Goal: Information Seeking & Learning: Check status

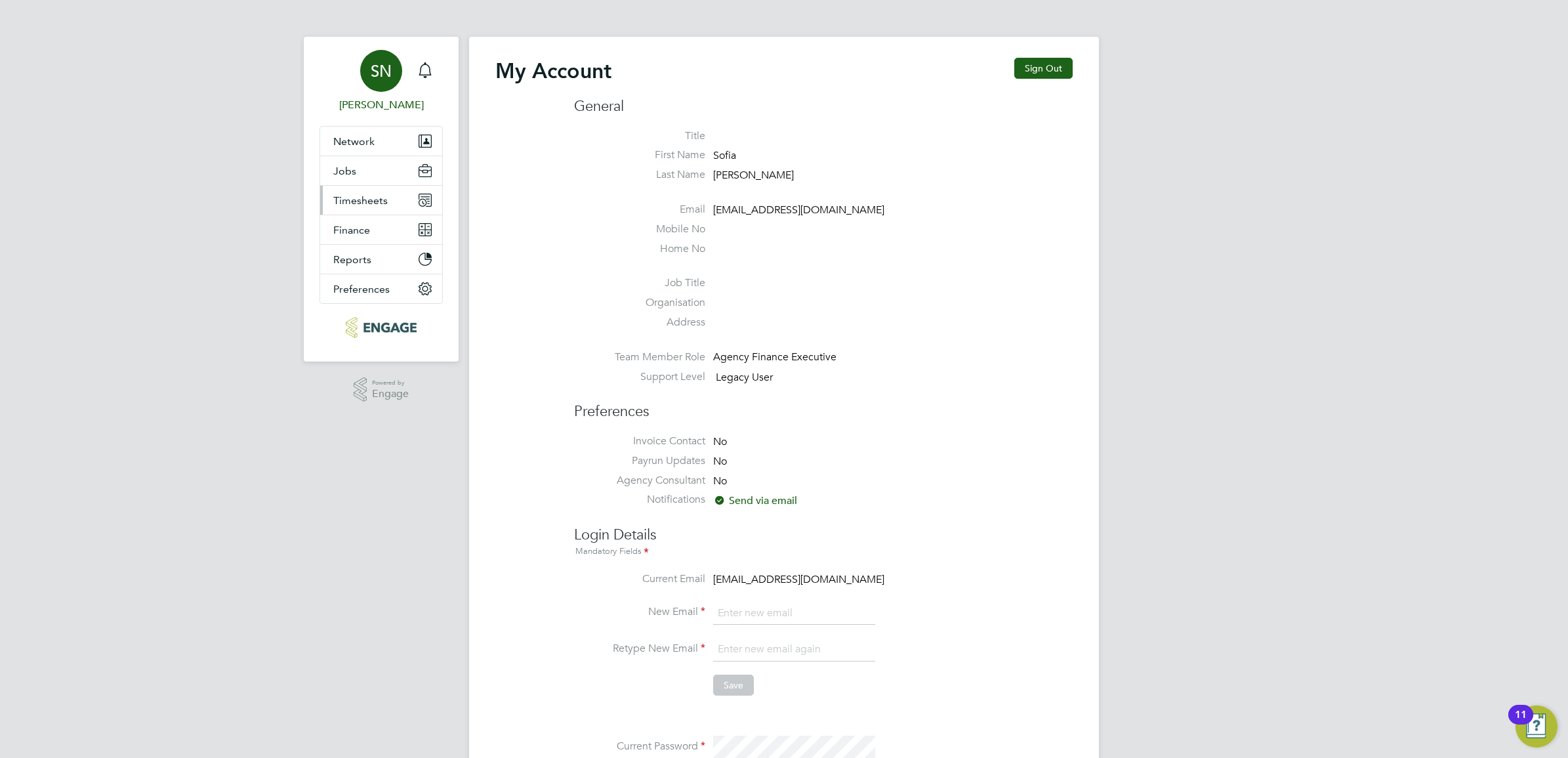
type input "[EMAIL_ADDRESS][DOMAIN_NAME]"
click at [392, 194] on button "Timesheets" at bounding box center [381, 200] width 122 height 29
click at [402, 204] on button "Timesheets" at bounding box center [381, 200] width 122 height 29
click at [361, 236] on link "Timesheets" at bounding box center [361, 232] width 55 height 13
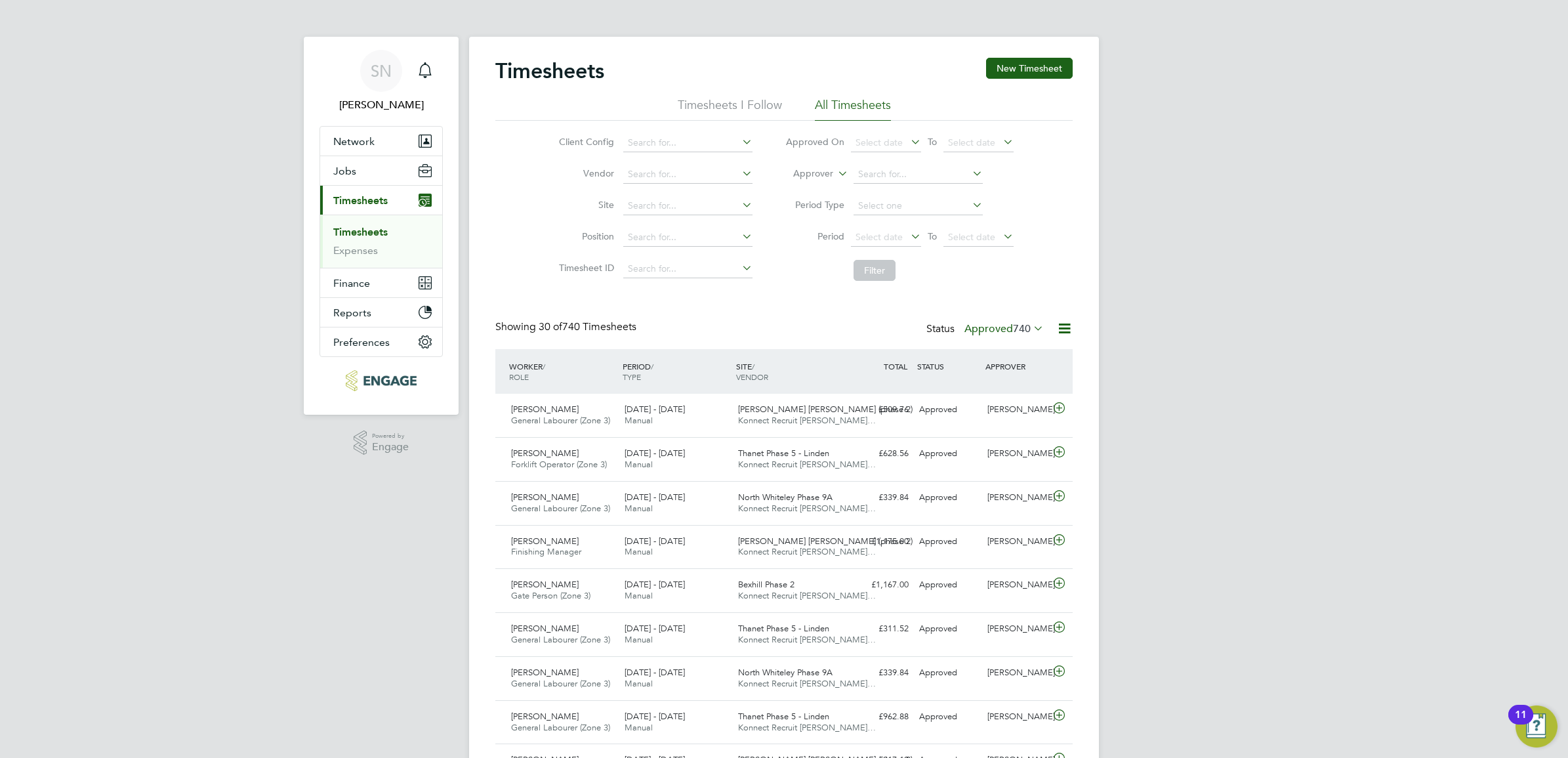
click at [655, 407] on span "25 - 31 Aug 2025" at bounding box center [655, 409] width 60 height 11
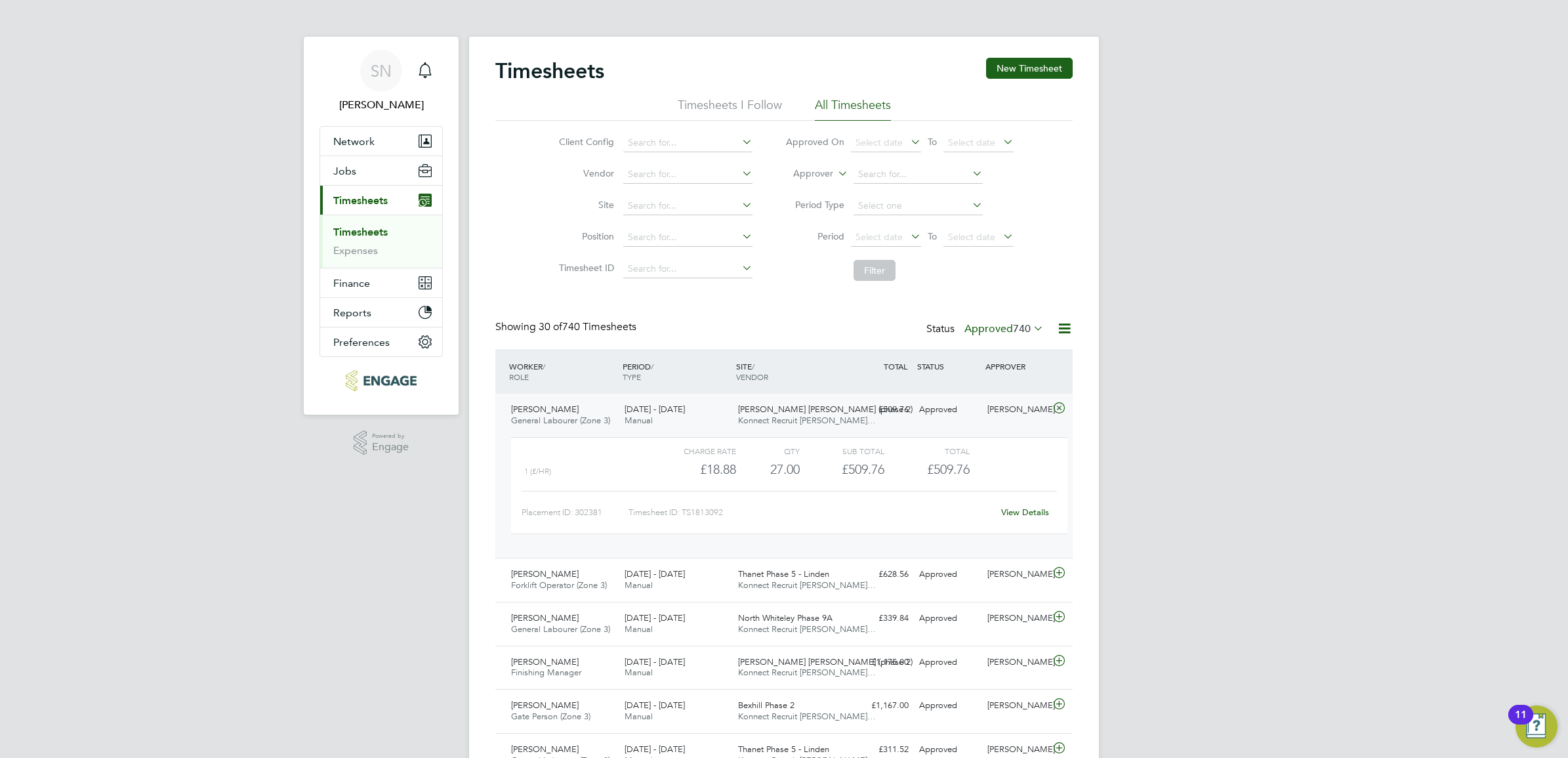
click at [1020, 510] on link "View Details" at bounding box center [1025, 512] width 48 height 11
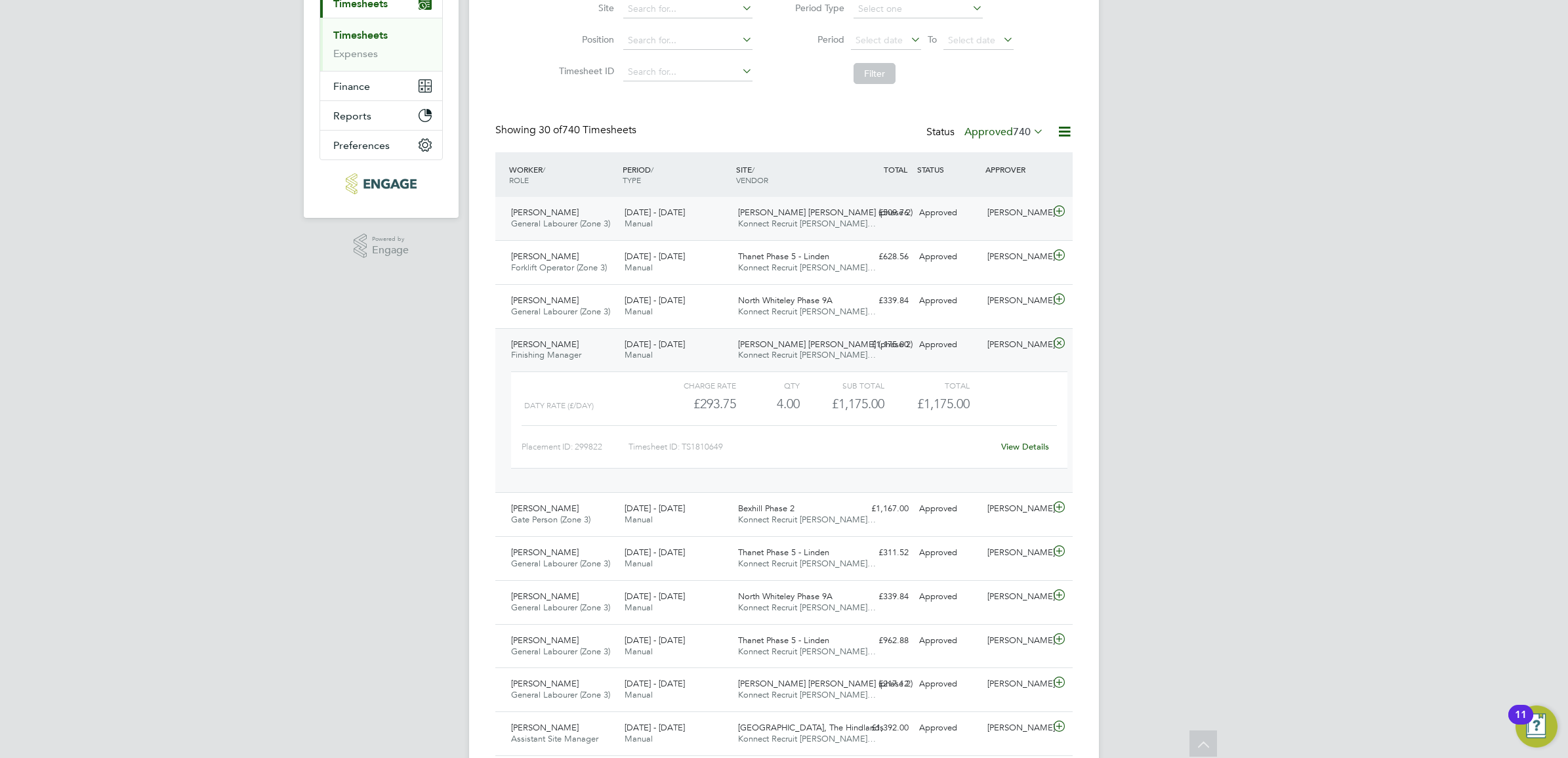
click at [618, 210] on div "Ray Mcdermott General Labourer (Zone 3) 25 - 31 Aug 2025" at bounding box center [563, 218] width 114 height 32
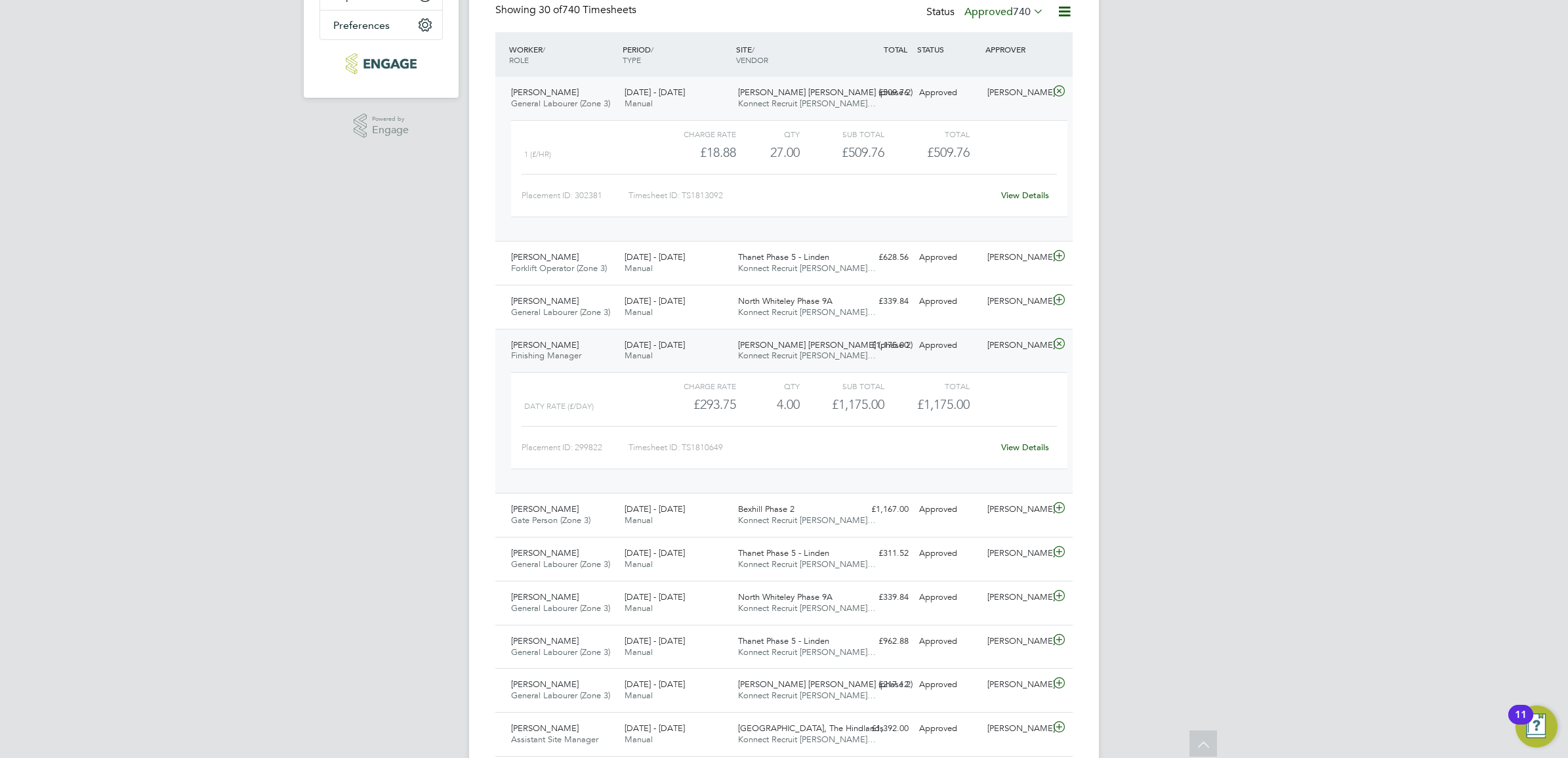
click at [1029, 188] on div "View Details" at bounding box center [1025, 195] width 64 height 21
click at [1027, 191] on link "View Details" at bounding box center [1025, 195] width 48 height 11
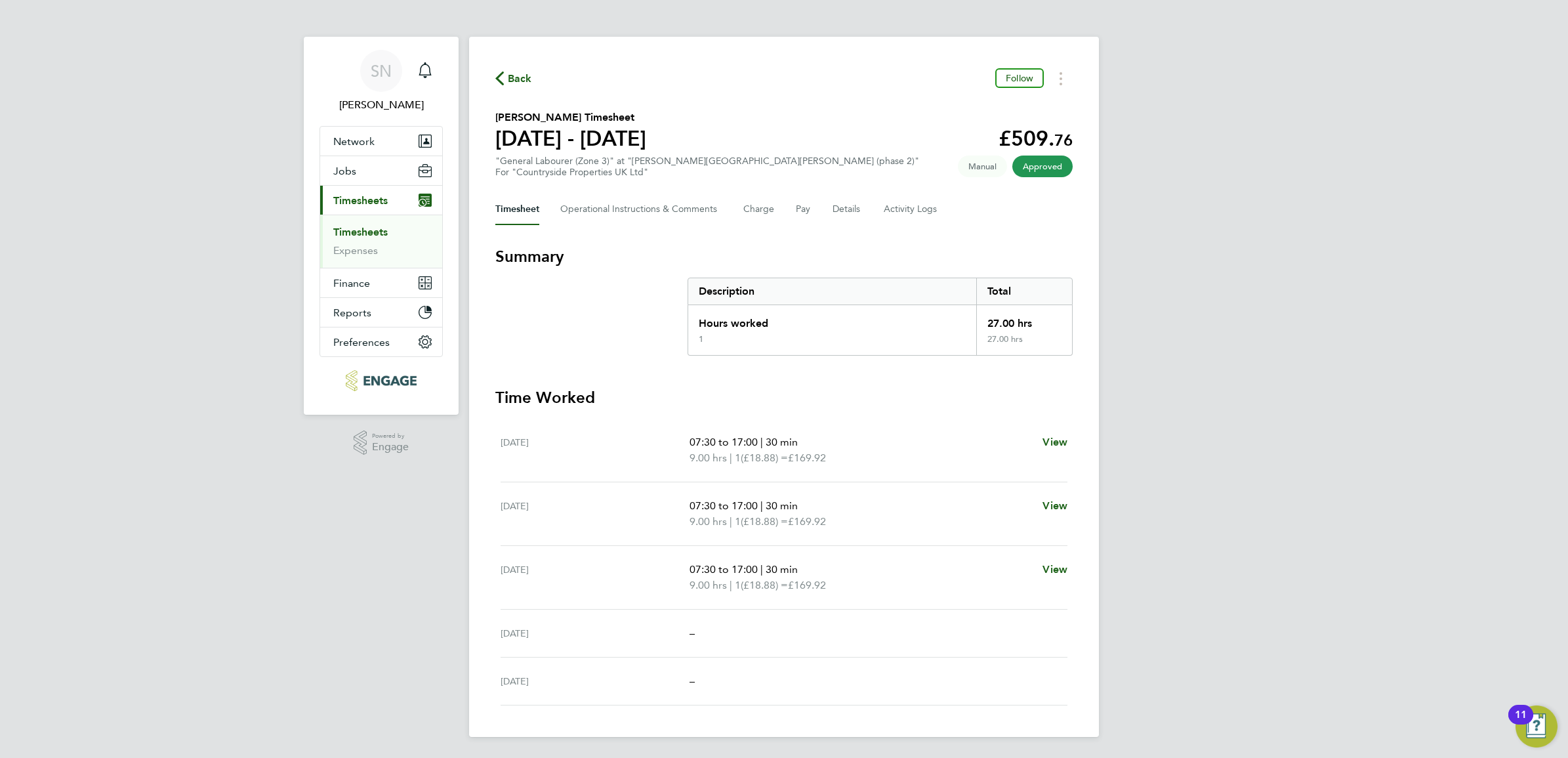
click at [603, 307] on section "Summary Description Total Hours worked 27.00 hrs 1 27.00 hrs" at bounding box center [784, 300] width 577 height 110
click at [378, 168] on button "Jobs" at bounding box center [381, 171] width 122 height 29
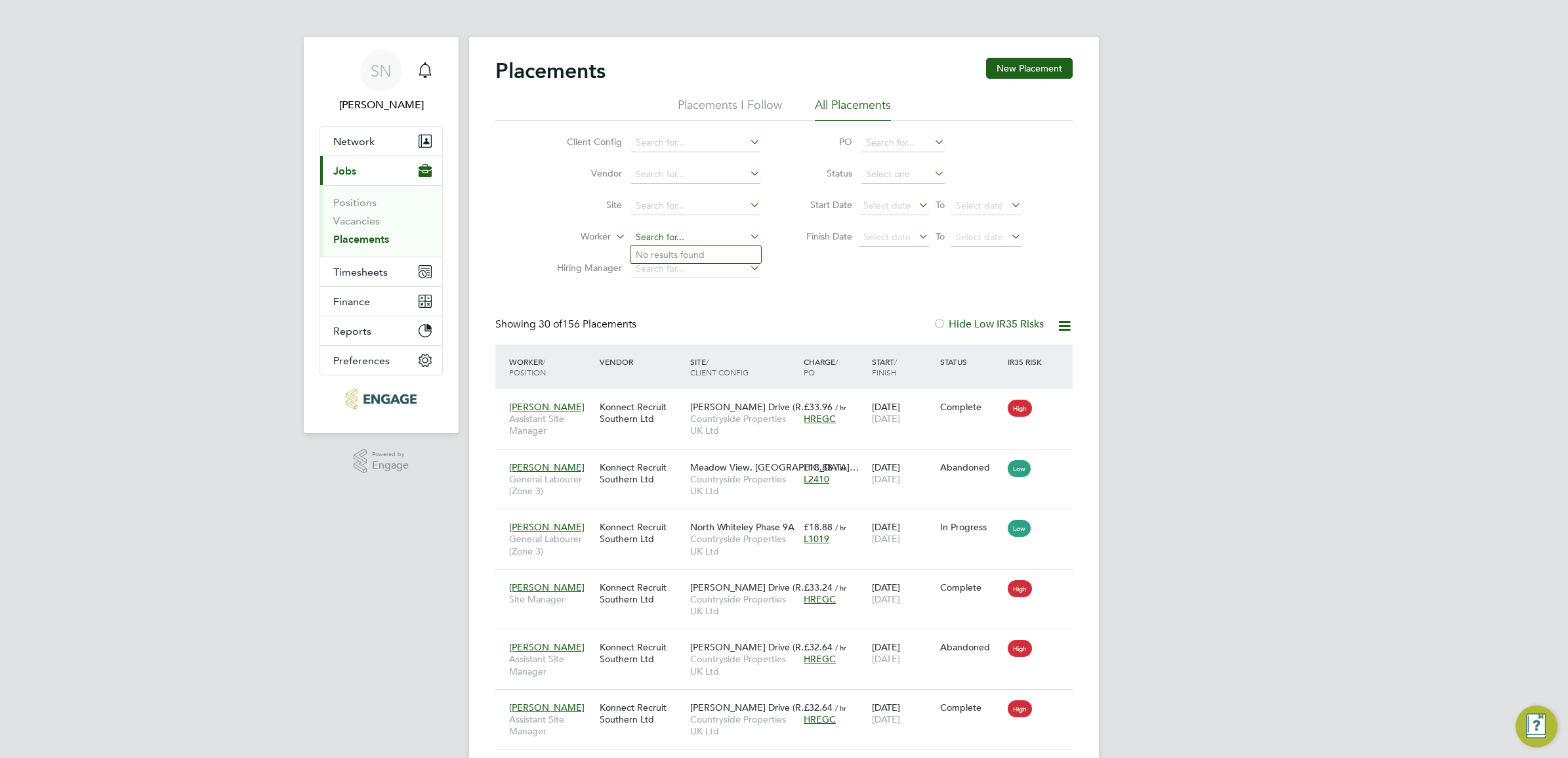
click at [665, 232] on input at bounding box center [695, 237] width 129 height 18
click at [712, 251] on b "Mcd" at bounding box center [721, 255] width 19 height 11
type input "[PERSON_NAME]"
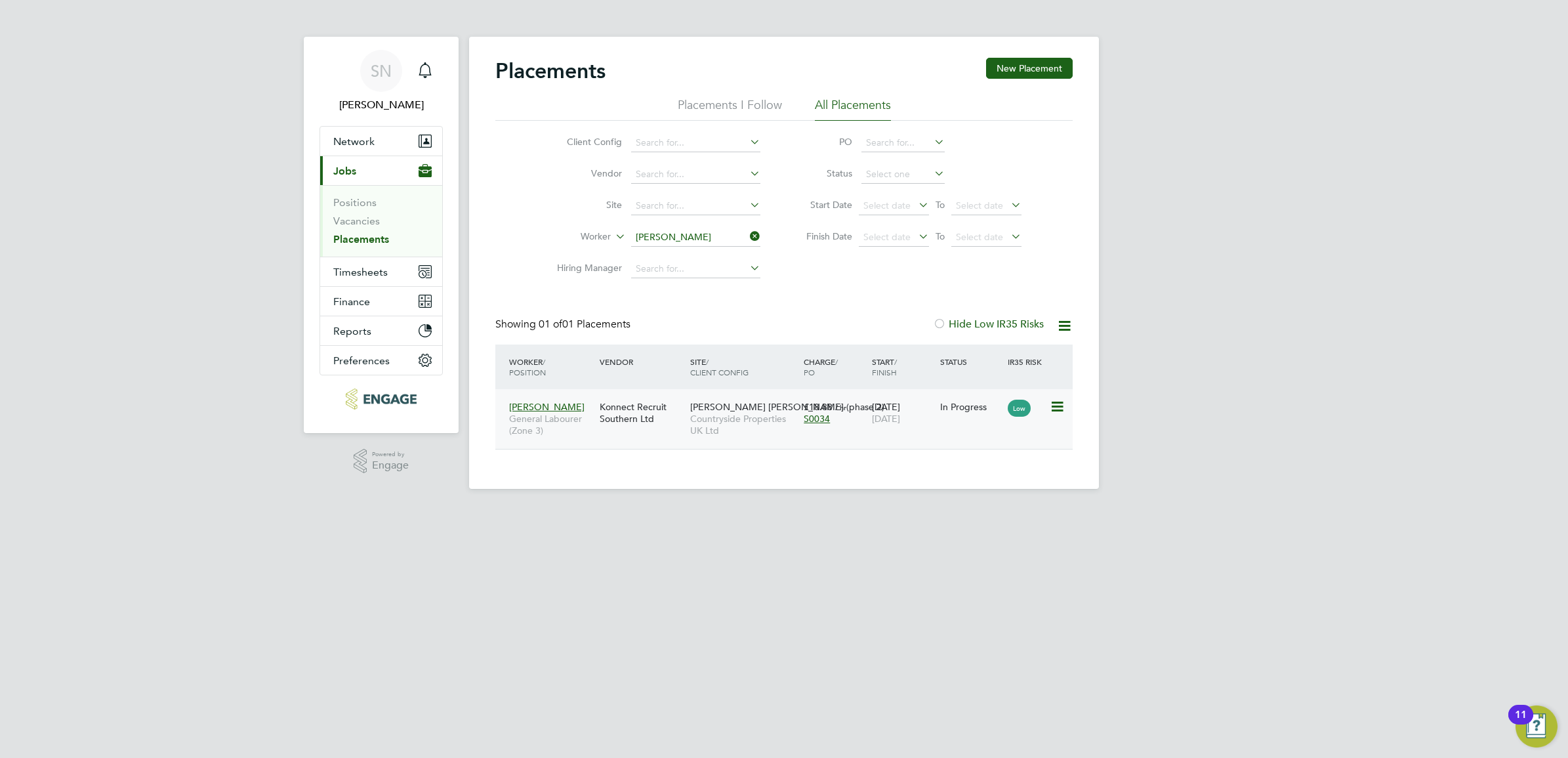
click at [911, 426] on div "27 Aug 2025 31 Dec 2025" at bounding box center [903, 413] width 68 height 36
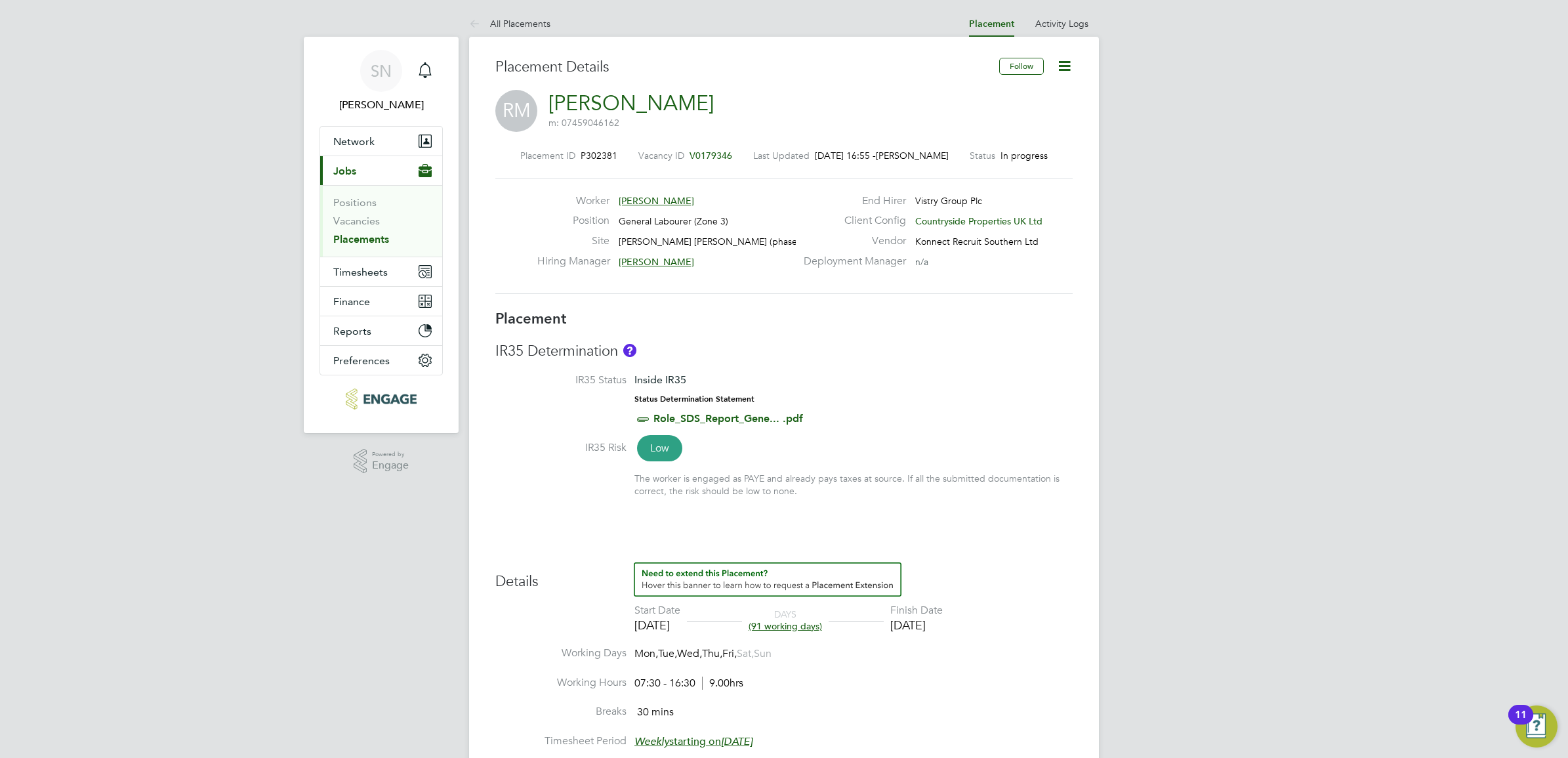
click at [592, 158] on span "P302381" at bounding box center [599, 155] width 36 height 12
copy span "P302381"
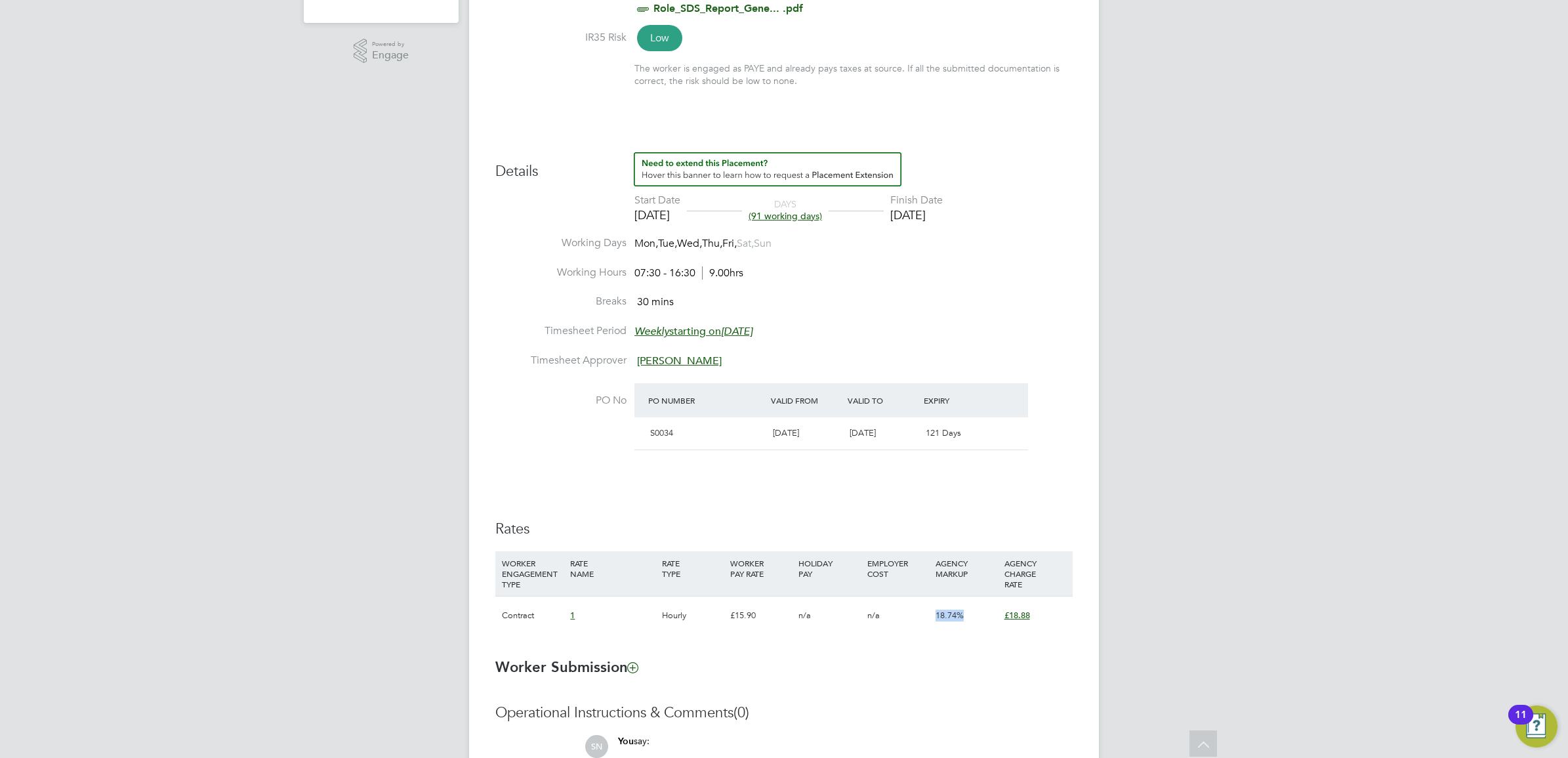
drag, startPoint x: 923, startPoint y: 612, endPoint x: 983, endPoint y: 617, distance: 60.2
click at [983, 617] on div "Contract 1 Hourly £15.90 n/a n/a 18.74% £18.88" at bounding box center [784, 615] width 577 height 39
drag, startPoint x: 983, startPoint y: 617, endPoint x: 856, endPoint y: 667, distance: 136.5
click at [856, 667] on h3 "Worker Submission" at bounding box center [784, 667] width 577 height 19
click at [769, 623] on div "Contract 1 Hourly £15.90 n/a n/a 18.74% £18.88" at bounding box center [784, 615] width 577 height 39
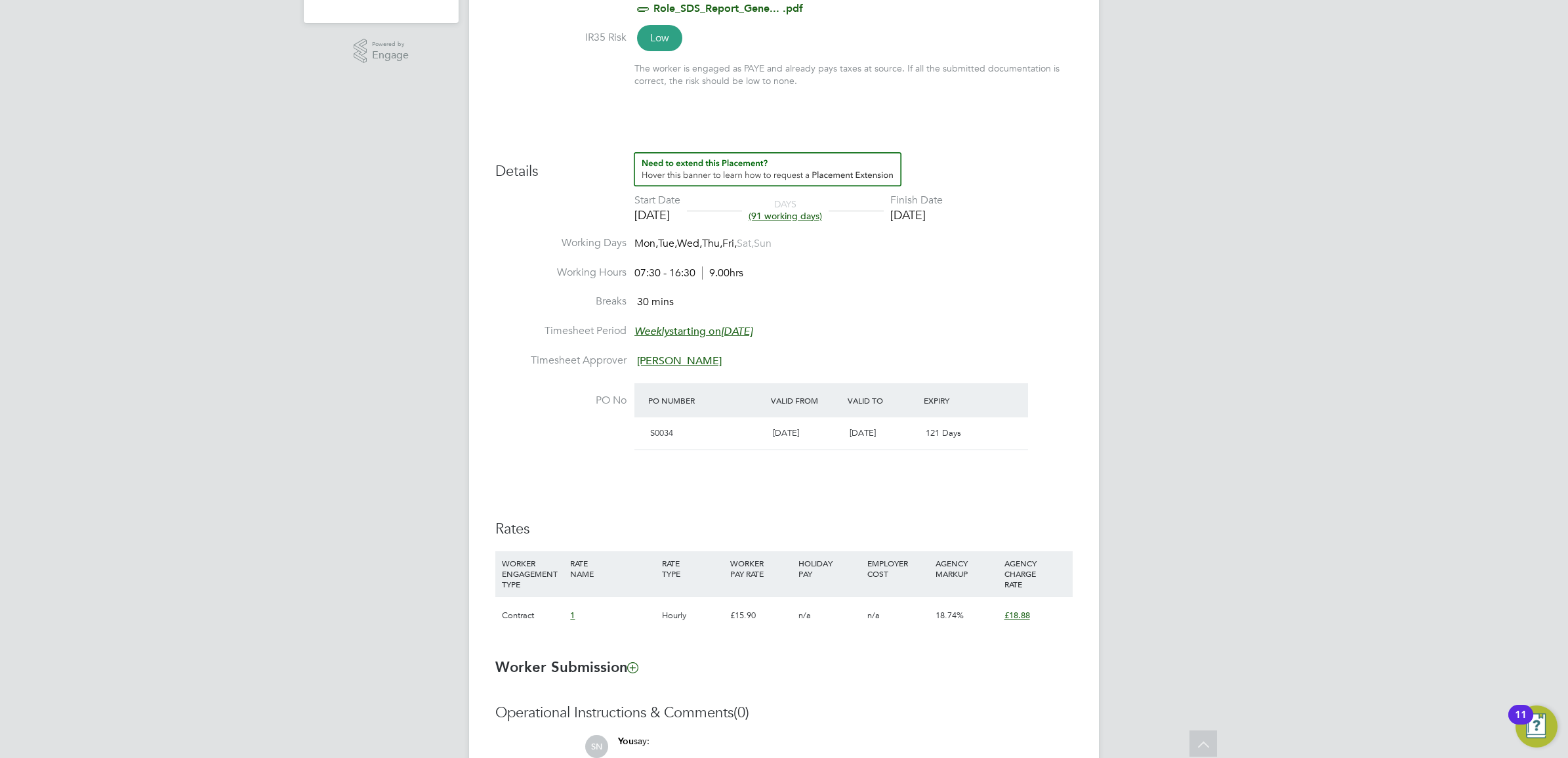
drag, startPoint x: 769, startPoint y: 623, endPoint x: 765, endPoint y: 642, distance: 19.4
click at [765, 642] on li "WORKER ENGAGEMENT TYPE RATE NAME RATE TYPE WORKER PAY RATE HOLIDAY PAY EMPLOYER…" at bounding box center [784, 599] width 577 height 96
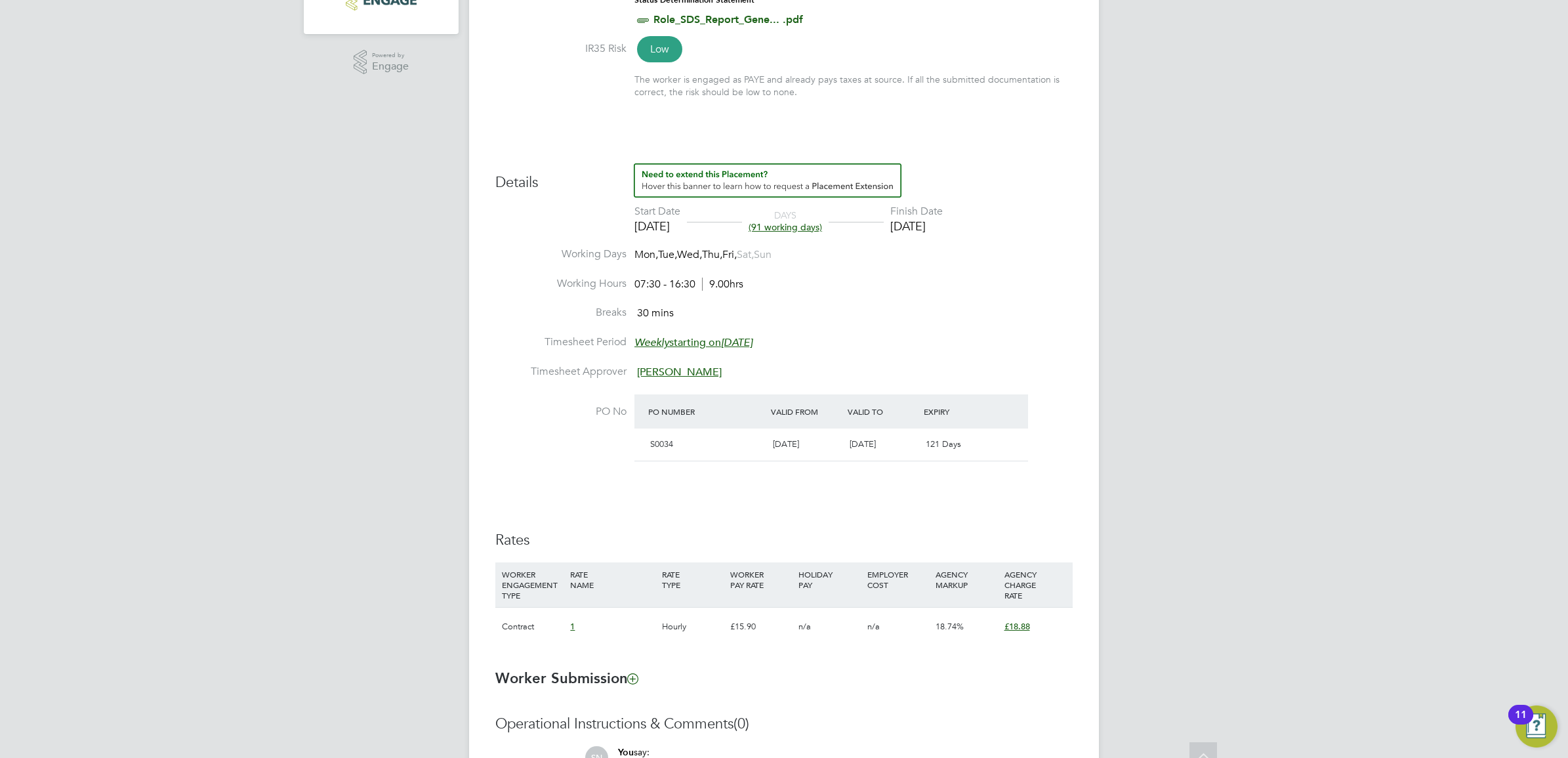
scroll to position [492, 0]
